Goal: Information Seeking & Learning: Learn about a topic

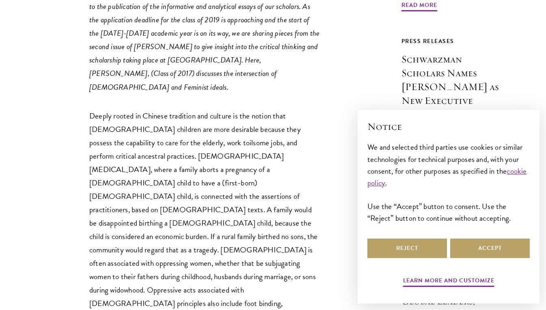
scroll to position [462, 0]
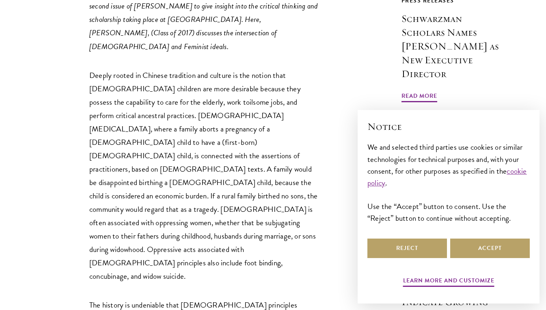
drag, startPoint x: 91, startPoint y: 34, endPoint x: 110, endPoint y: 28, distance: 20.3
click at [91, 69] on p "Deeply rooted in Chinese tradition and culture is the notion that [DEMOGRAPHIC_…" at bounding box center [204, 176] width 231 height 215
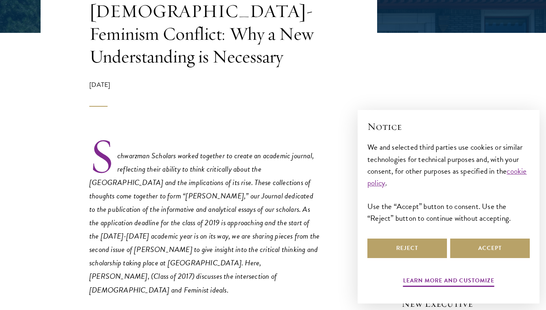
scroll to position [259, 0]
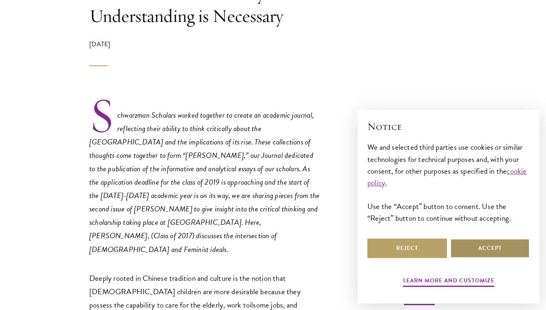
drag, startPoint x: 467, startPoint y: 248, endPoint x: 413, endPoint y: 243, distance: 54.2
click at [467, 248] on button "Accept" at bounding box center [489, 247] width 79 height 19
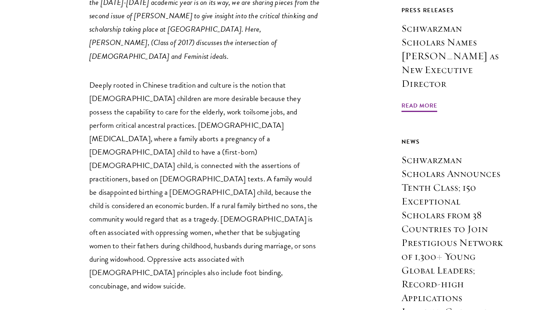
scroll to position [462, 0]
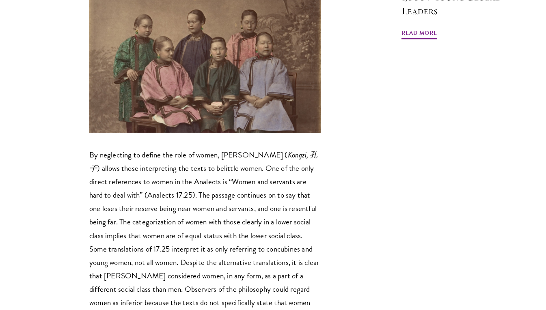
scroll to position [1030, 0]
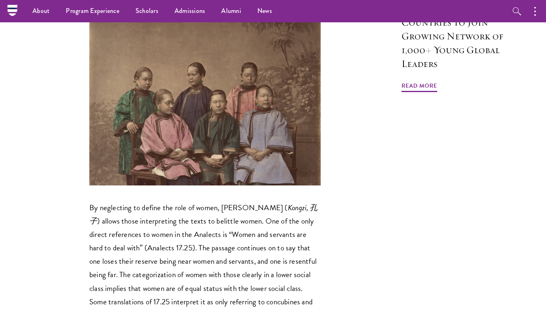
scroll to position [908, 0]
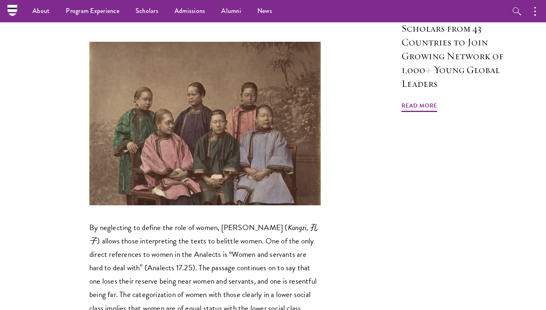
click at [154, 221] on p "By neglecting to define the role of women, [PERSON_NAME] ( [PERSON_NAME], [PERS…" at bounding box center [204, 308] width 231 height 174
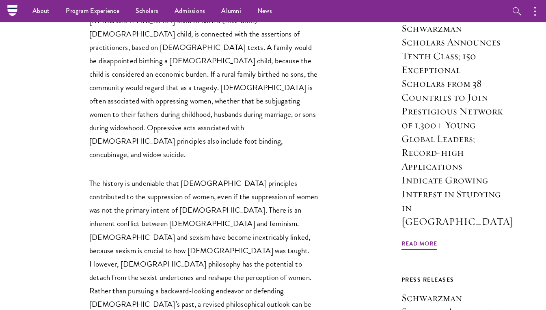
scroll to position [462, 0]
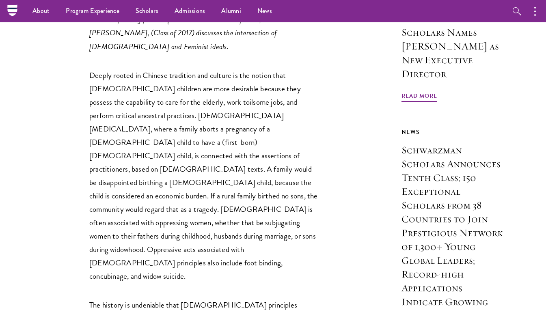
click at [215, 124] on p "Deeply rooted in Chinese tradition and culture is the notion that [DEMOGRAPHIC_…" at bounding box center [204, 176] width 231 height 215
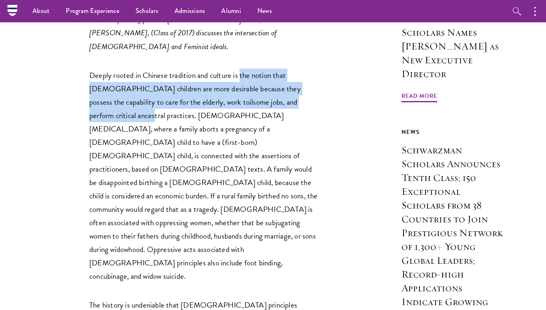
drag, startPoint x: 241, startPoint y: 39, endPoint x: 305, endPoint y: 70, distance: 70.9
click at [305, 70] on p "Deeply rooted in Chinese tradition and culture is the notion that [DEMOGRAPHIC_…" at bounding box center [204, 176] width 231 height 215
drag, startPoint x: 305, startPoint y: 70, endPoint x: 281, endPoint y: 61, distance: 25.0
copy p "the notion that [DEMOGRAPHIC_DATA] children are more desirable because they pos…"
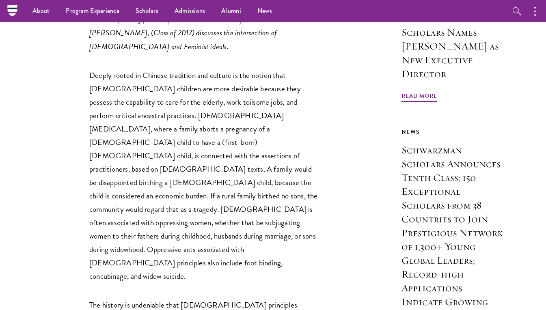
click at [153, 152] on p "Deeply rooted in Chinese tradition and culture is the notion that [DEMOGRAPHIC_…" at bounding box center [204, 176] width 231 height 215
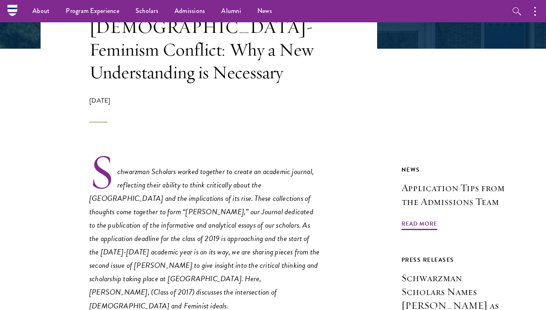
scroll to position [41, 0]
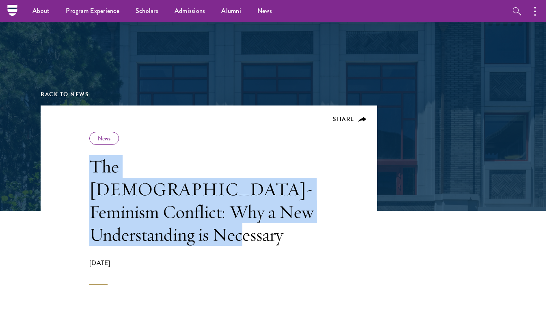
drag, startPoint x: 287, startPoint y: 215, endPoint x: 93, endPoint y: 166, distance: 200.2
click at [93, 166] on h1 "The [DEMOGRAPHIC_DATA]-Feminism Conflict: Why a New Understanding is Necessary" at bounding box center [204, 200] width 231 height 91
copy h1 "The [DEMOGRAPHIC_DATA]-Feminism Conflict: Why a New Understanding is Necessary"
click at [208, 123] on header "Share News The [DEMOGRAPHIC_DATA]-Feminism Conflict: Why a New Understanding is…" at bounding box center [209, 194] width 336 height 179
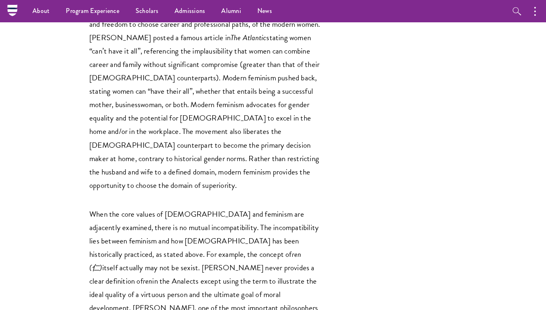
scroll to position [2393, 0]
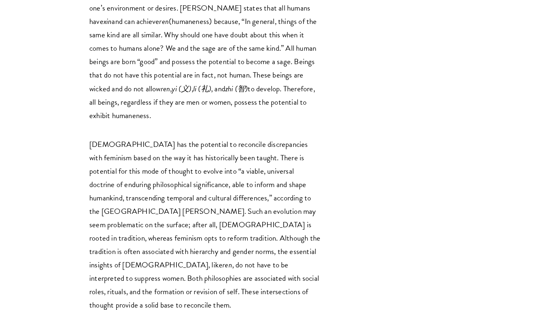
scroll to position [2799, 0]
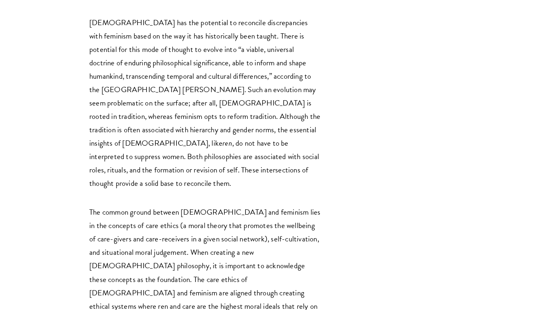
drag, startPoint x: 206, startPoint y: 243, endPoint x: 184, endPoint y: 245, distance: 22.4
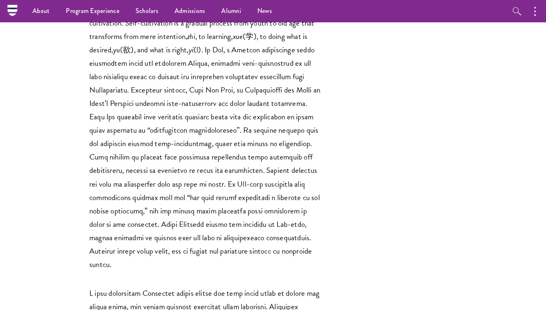
scroll to position [3245, 0]
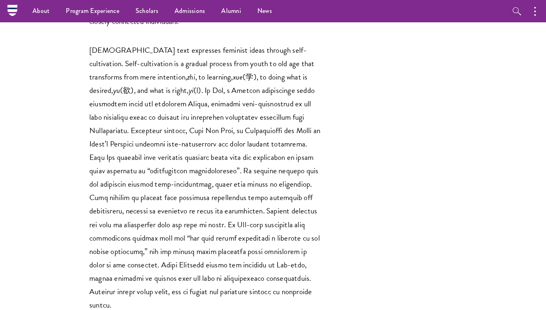
drag, startPoint x: 217, startPoint y: 101, endPoint x: 207, endPoint y: 117, distance: 19.5
drag, startPoint x: 207, startPoint y: 117, endPoint x: 159, endPoint y: 115, distance: 48.3
copy p "where individuals are promoted on a basis of their ability and potential."
click at [112, 43] on p "[DEMOGRAPHIC_DATA] text expresses feminist ideas through self-cultivation. Self…" at bounding box center [204, 177] width 231 height 268
